Goal: Task Accomplishment & Management: Manage account settings

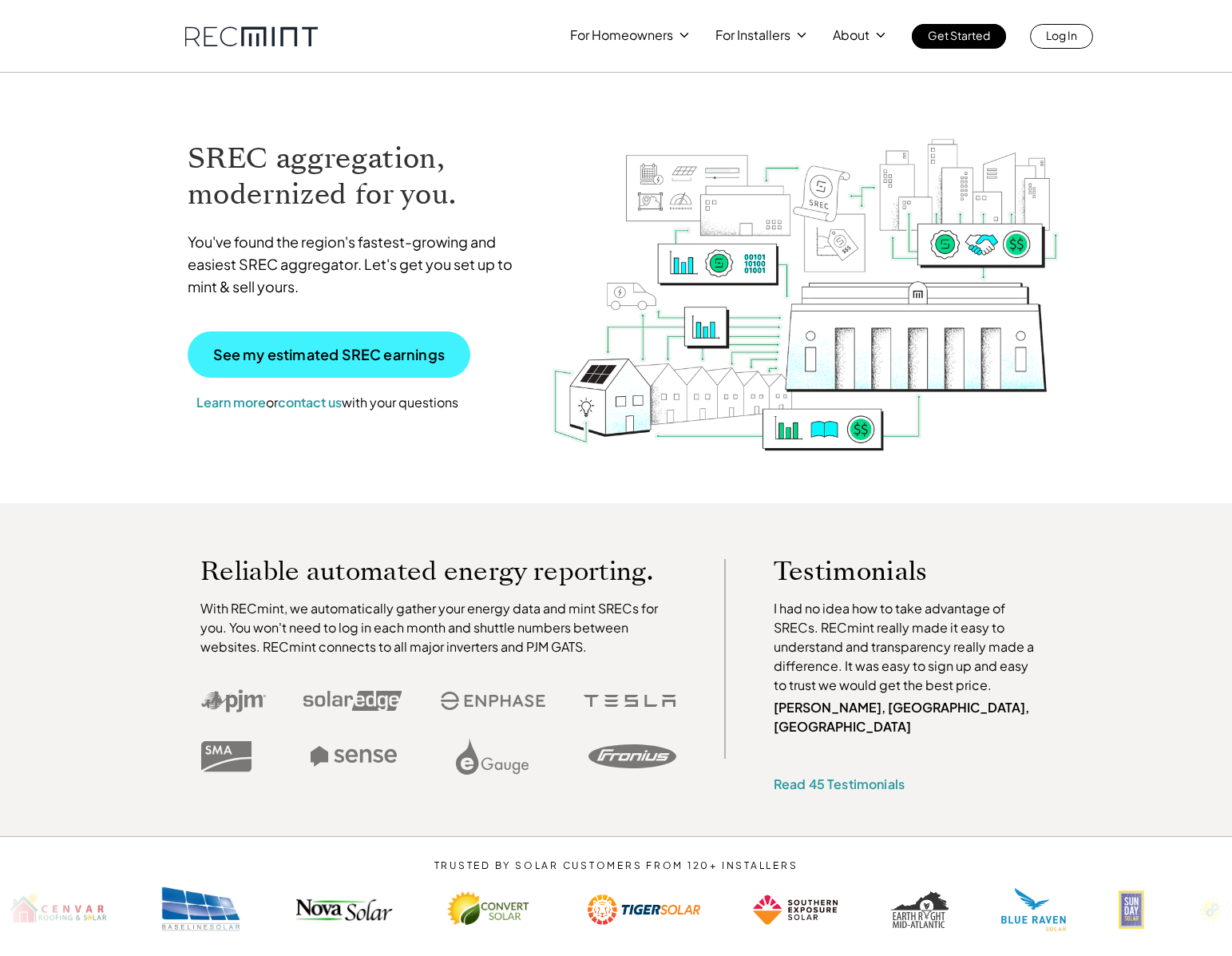
click at [239, 354] on p "See my estimated SREC earnings" at bounding box center [328, 354] width 231 height 15
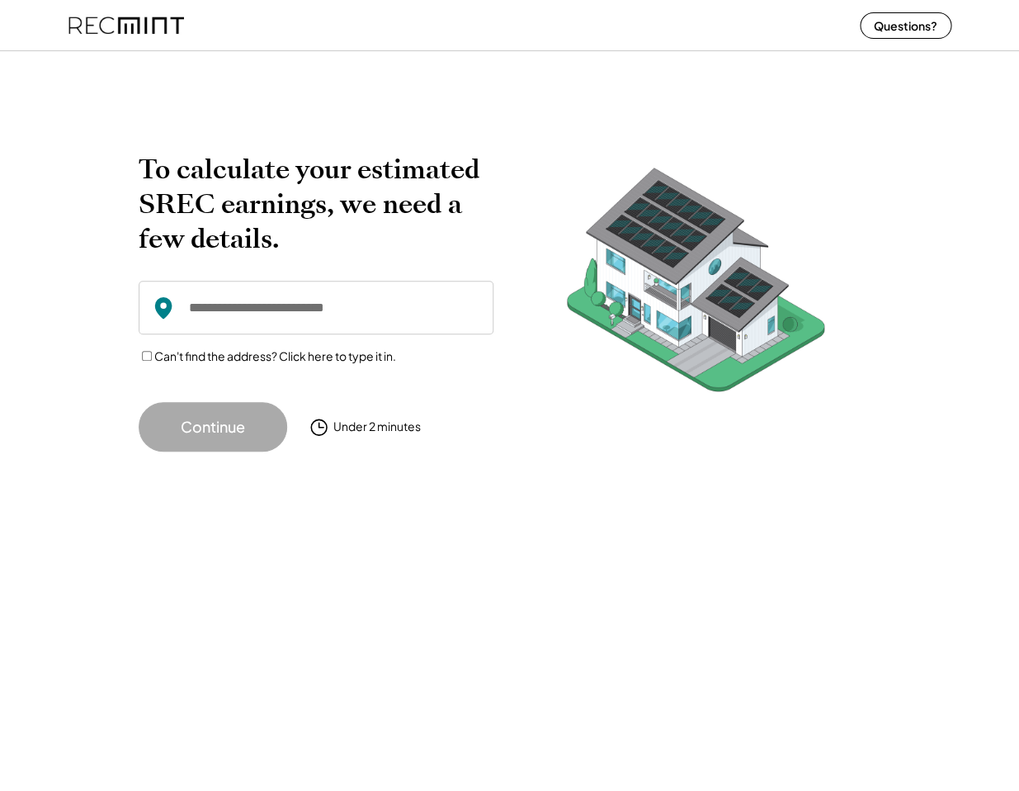
click at [115, 26] on img at bounding box center [127, 25] width 116 height 44
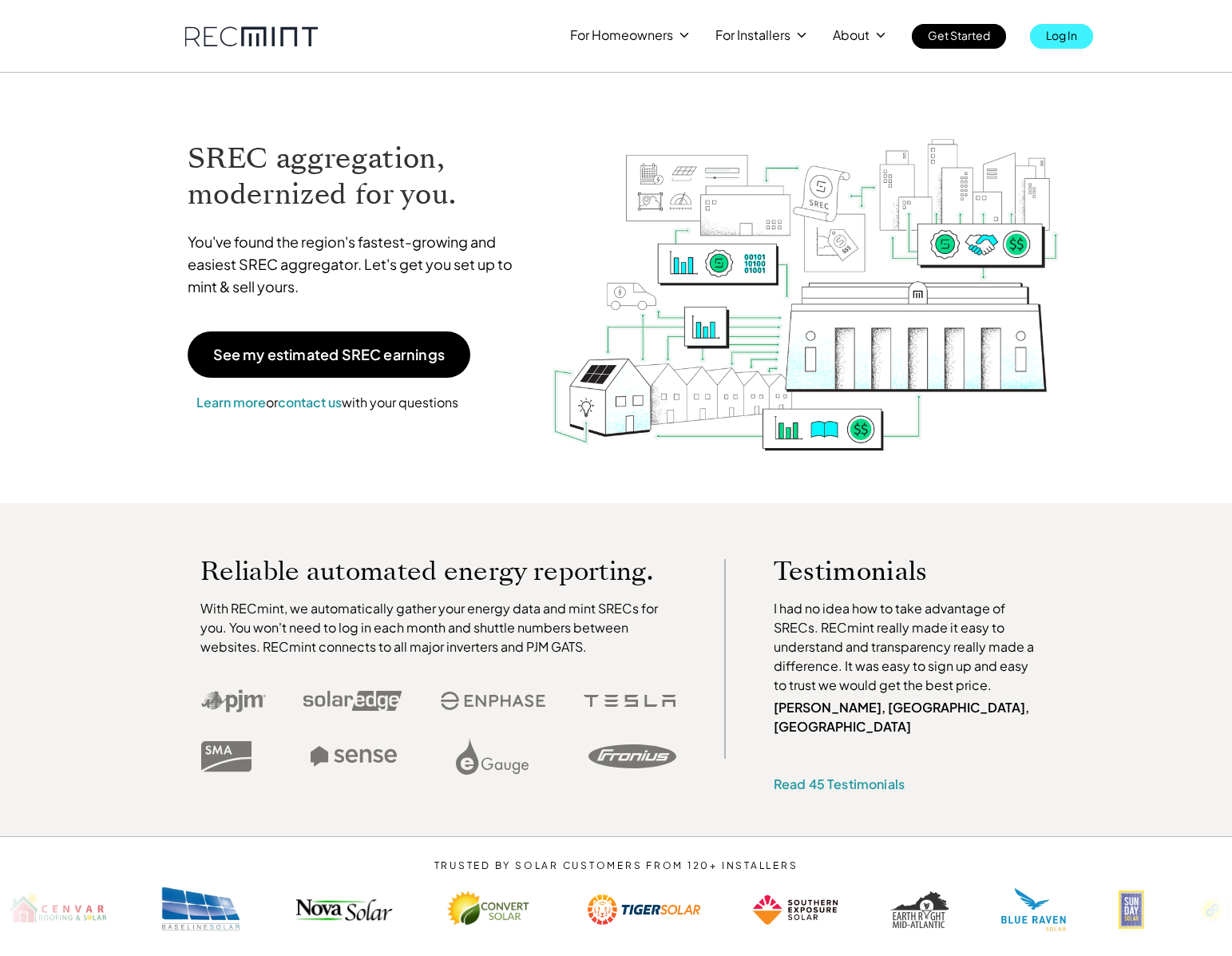
click at [1062, 44] on p "Log In" at bounding box center [1062, 35] width 31 height 22
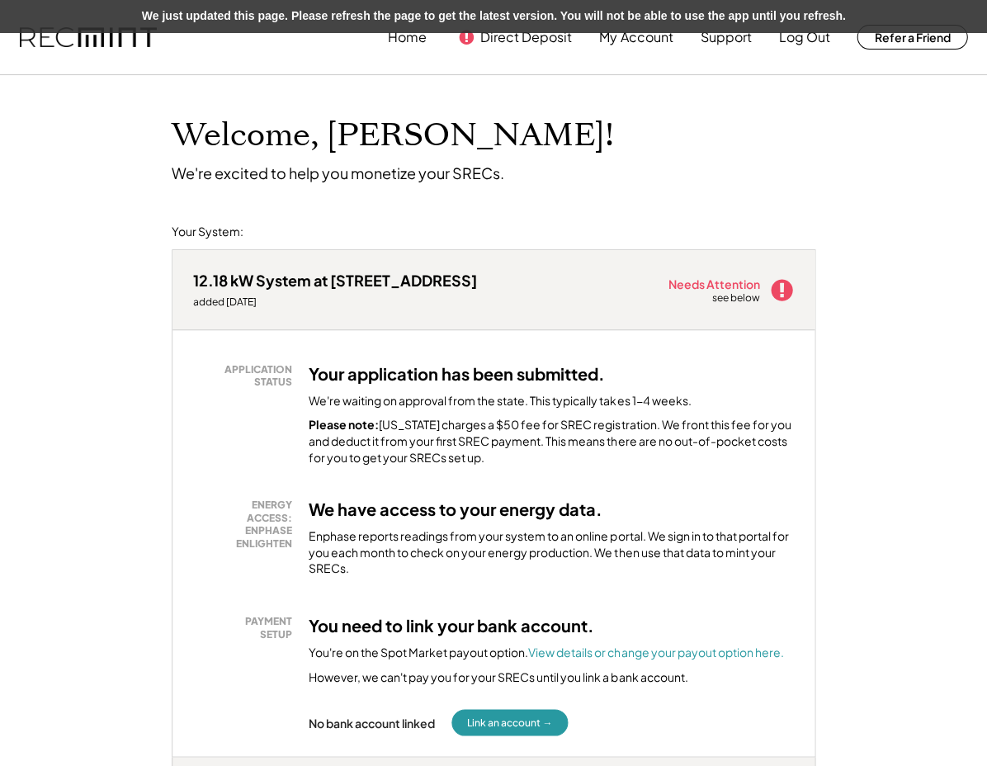
scroll to position [-23, 0]
